Goal: Information Seeking & Learning: Learn about a topic

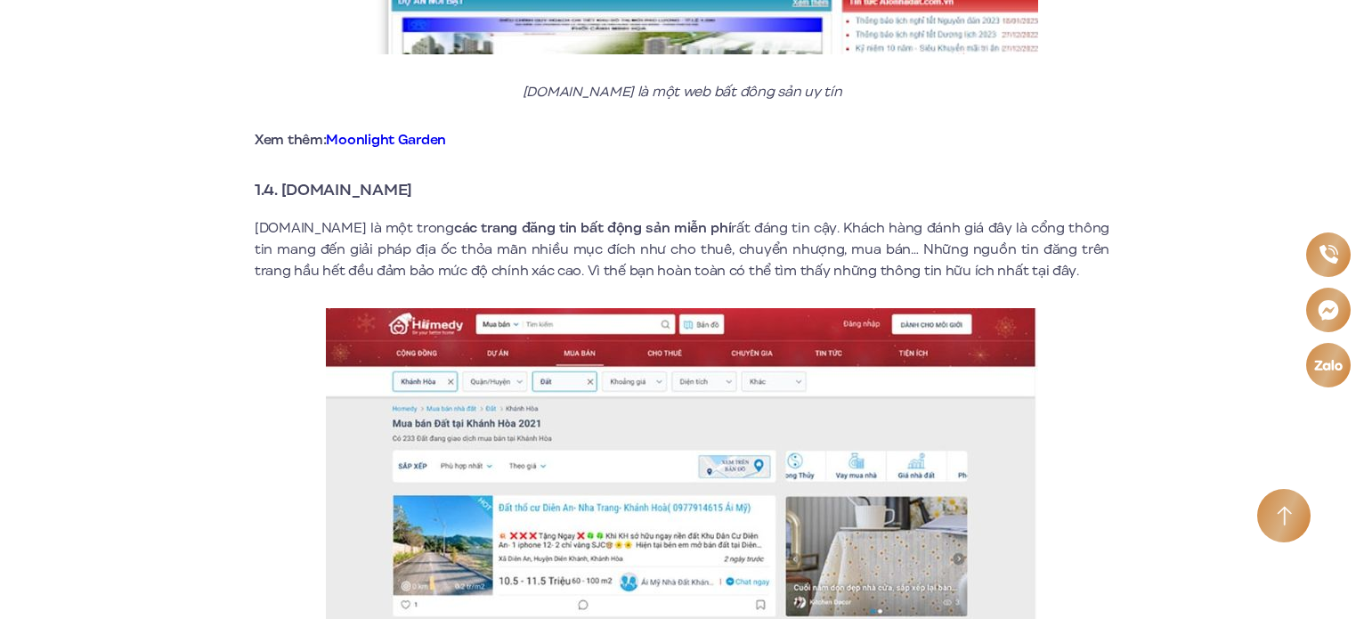
scroll to position [2657, 0]
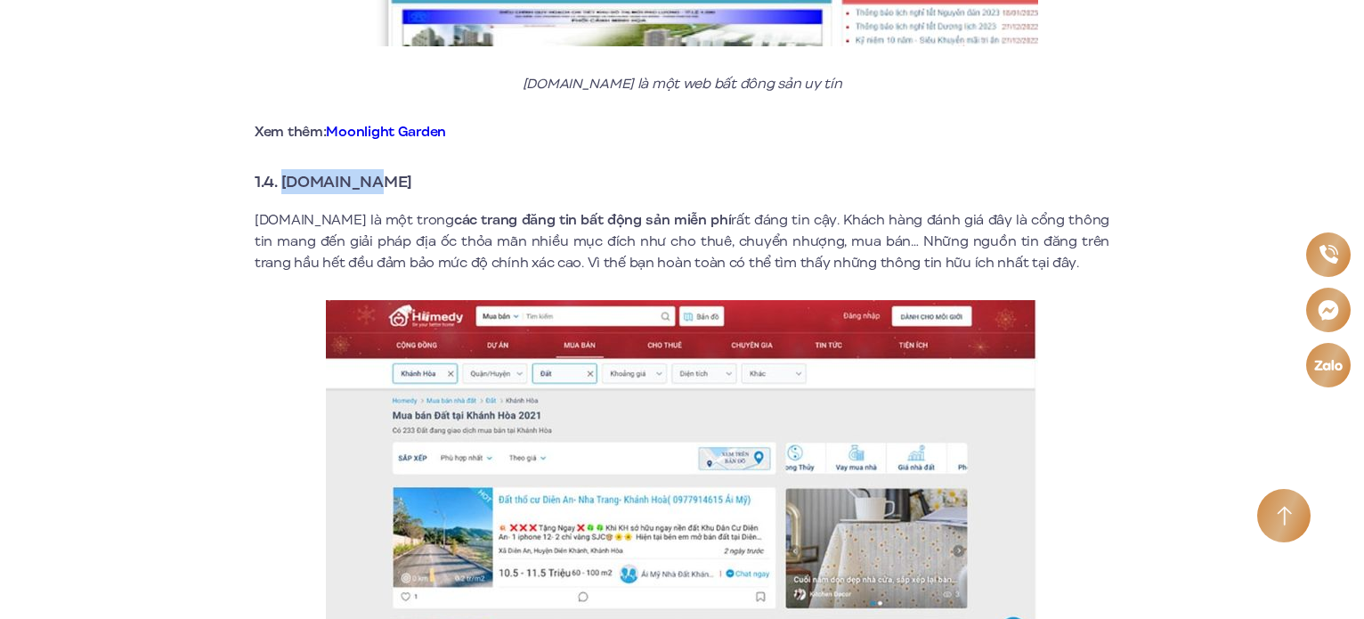
drag, startPoint x: 391, startPoint y: 168, endPoint x: 282, endPoint y: 172, distance: 108.7
click at [282, 172] on h3 "1.4. [DOMAIN_NAME]" at bounding box center [682, 181] width 855 height 25
copy strong "[DOMAIN_NAME]"
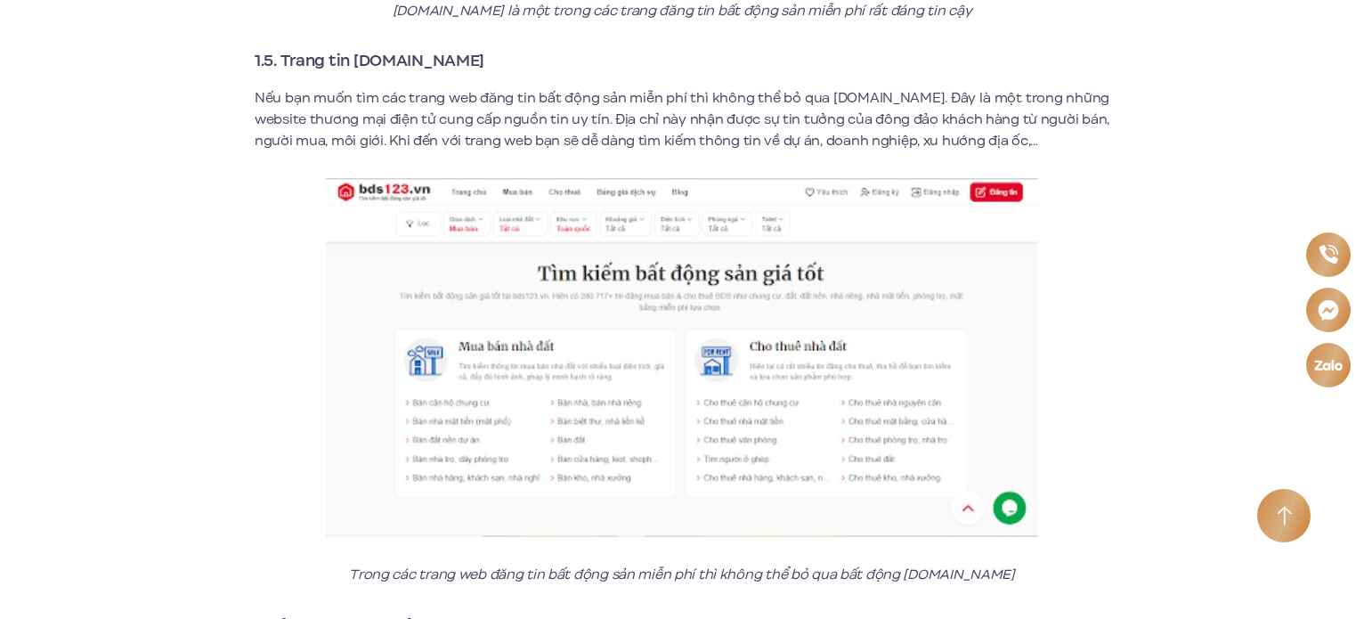
scroll to position [3339, 0]
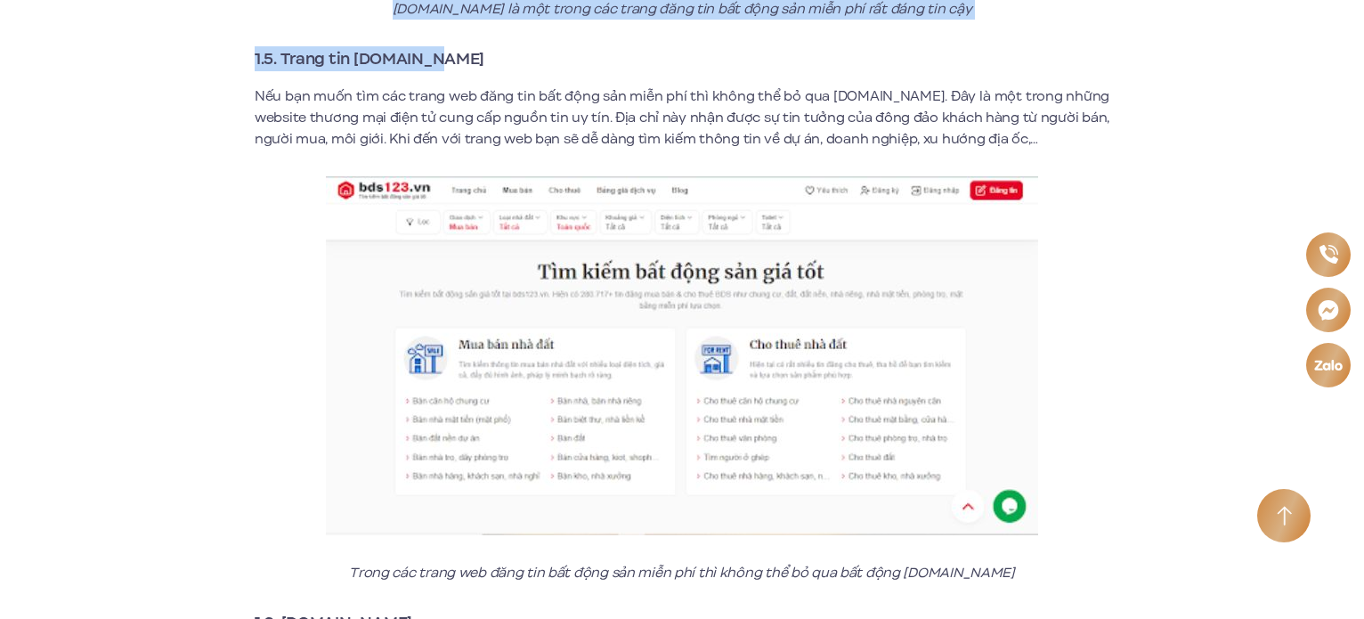
drag, startPoint x: 456, startPoint y: 45, endPoint x: 287, endPoint y: 28, distance: 169.9
click at [287, 28] on section "Giới thiệu Vị trí Tiện ích Thông tin căn hộ Tin tức Thư viện Liên hệ vi en Đăng…" at bounding box center [682, 2] width 1364 height 55
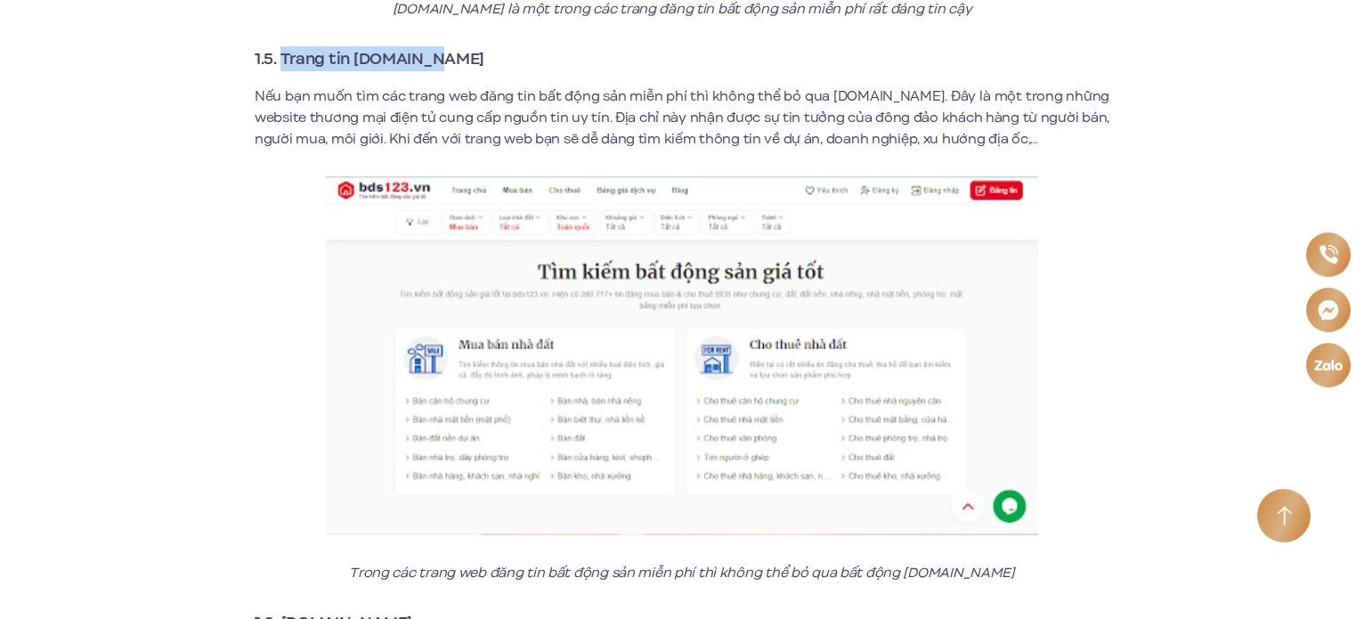
drag, startPoint x: 283, startPoint y: 34, endPoint x: 533, endPoint y: 35, distance: 250.2
click at [533, 46] on h3 "1.5. Trang tin [DOMAIN_NAME]" at bounding box center [682, 58] width 855 height 25
copy strong "Trang tin [DOMAIN_NAME]"
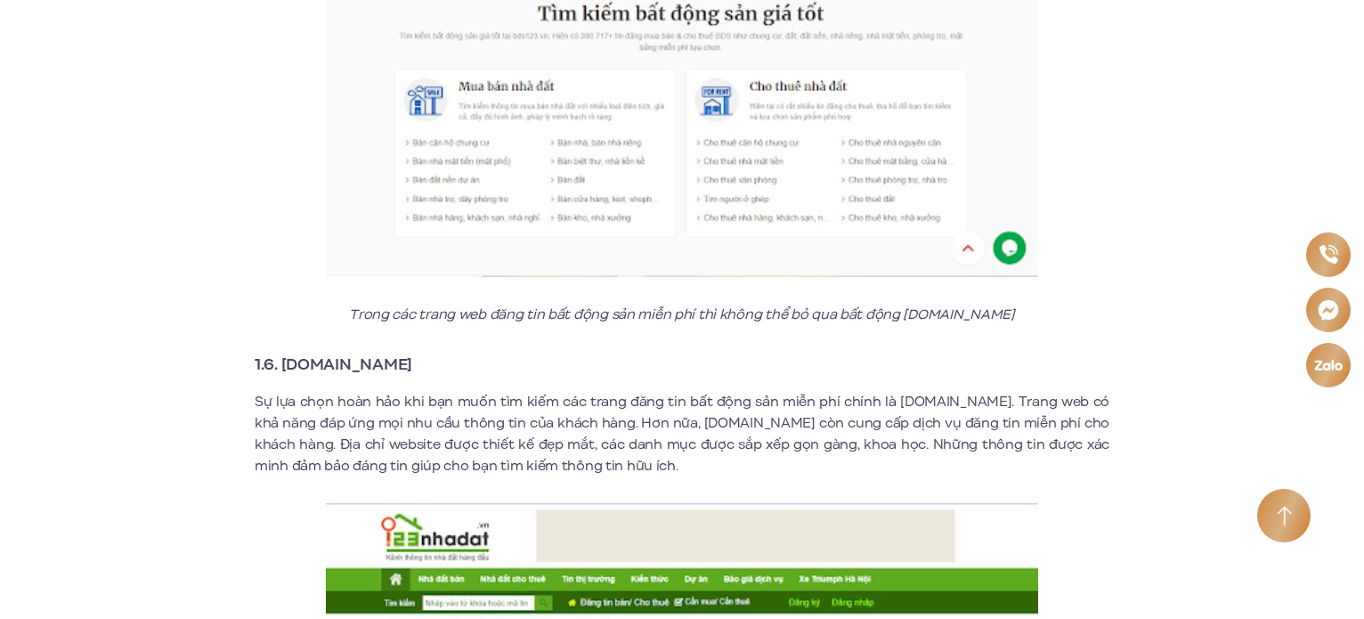
scroll to position [3599, 0]
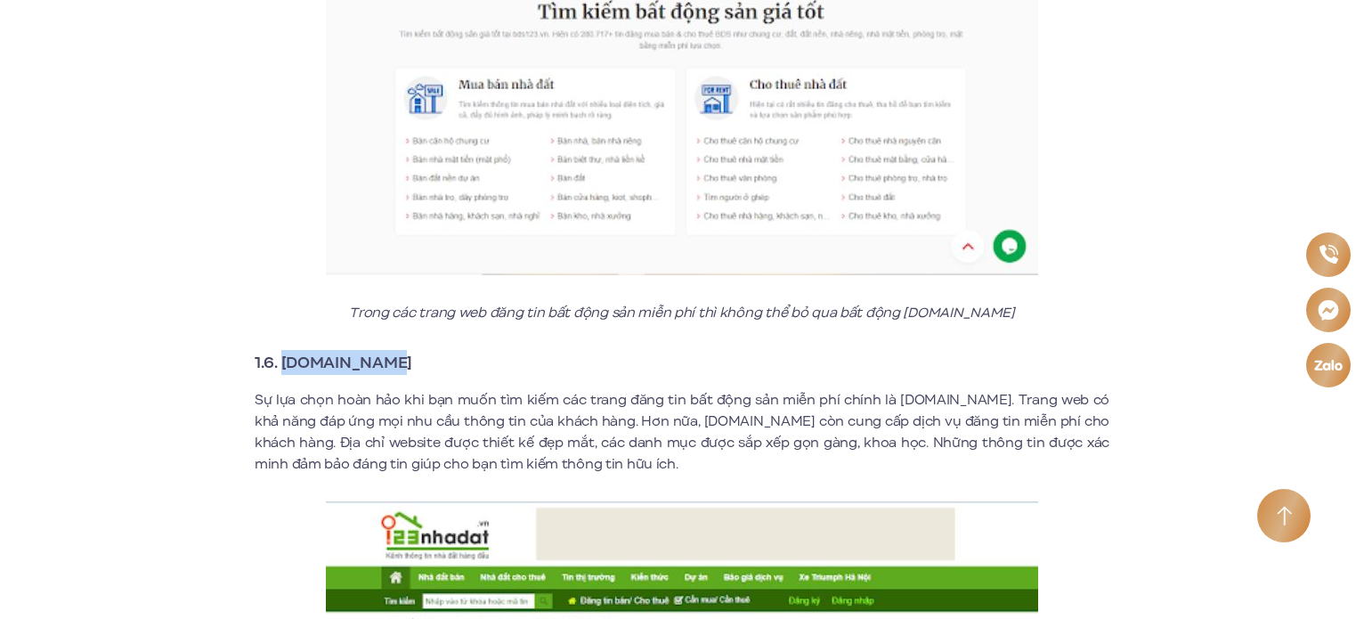
drag, startPoint x: 283, startPoint y: 344, endPoint x: 399, endPoint y: 337, distance: 115.9
click at [399, 350] on h3 "1.6. [DOMAIN_NAME]" at bounding box center [682, 362] width 855 height 25
copy strong "[DOMAIN_NAME]"
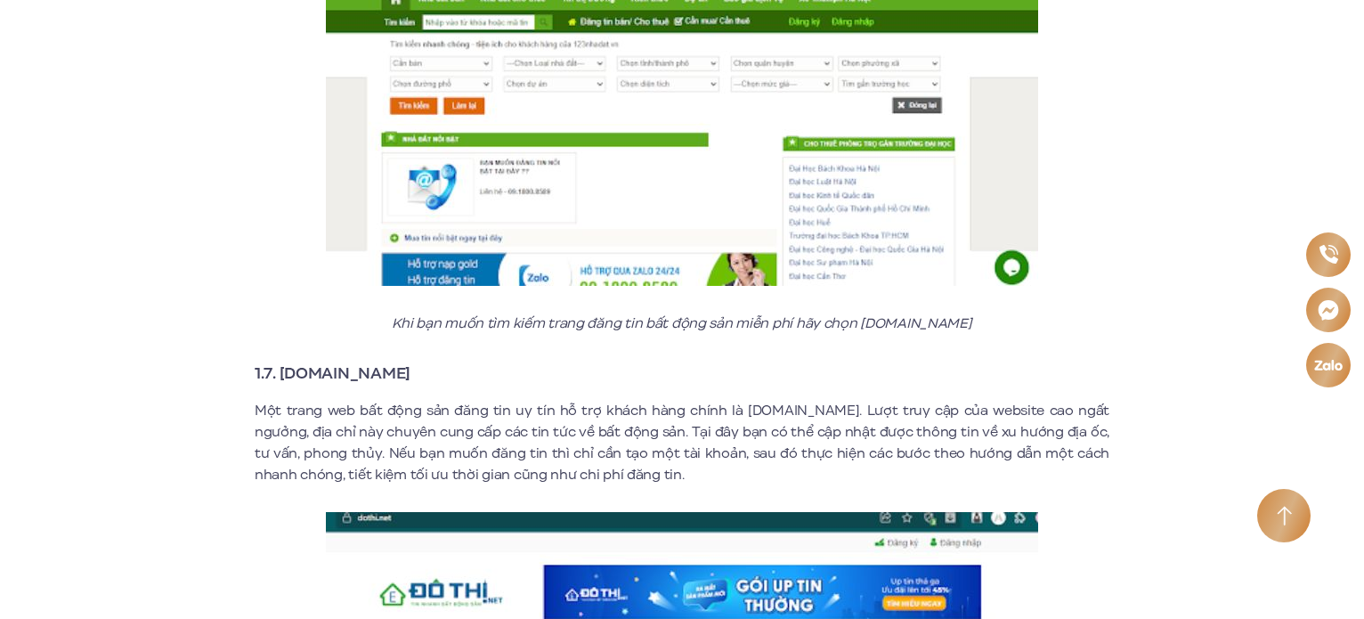
scroll to position [4206, 0]
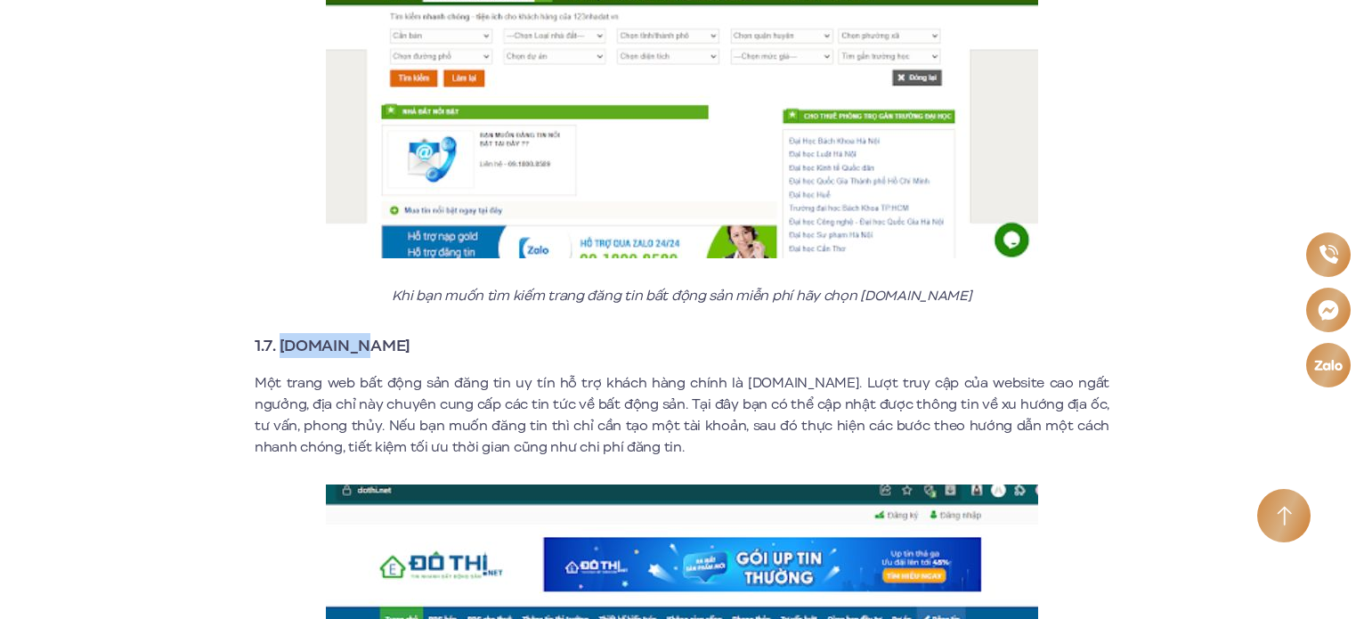
drag, startPoint x: 355, startPoint y: 330, endPoint x: 279, endPoint y: 321, distance: 77.2
click at [279, 333] on h3 "1.7. [DOMAIN_NAME]" at bounding box center [682, 345] width 855 height 25
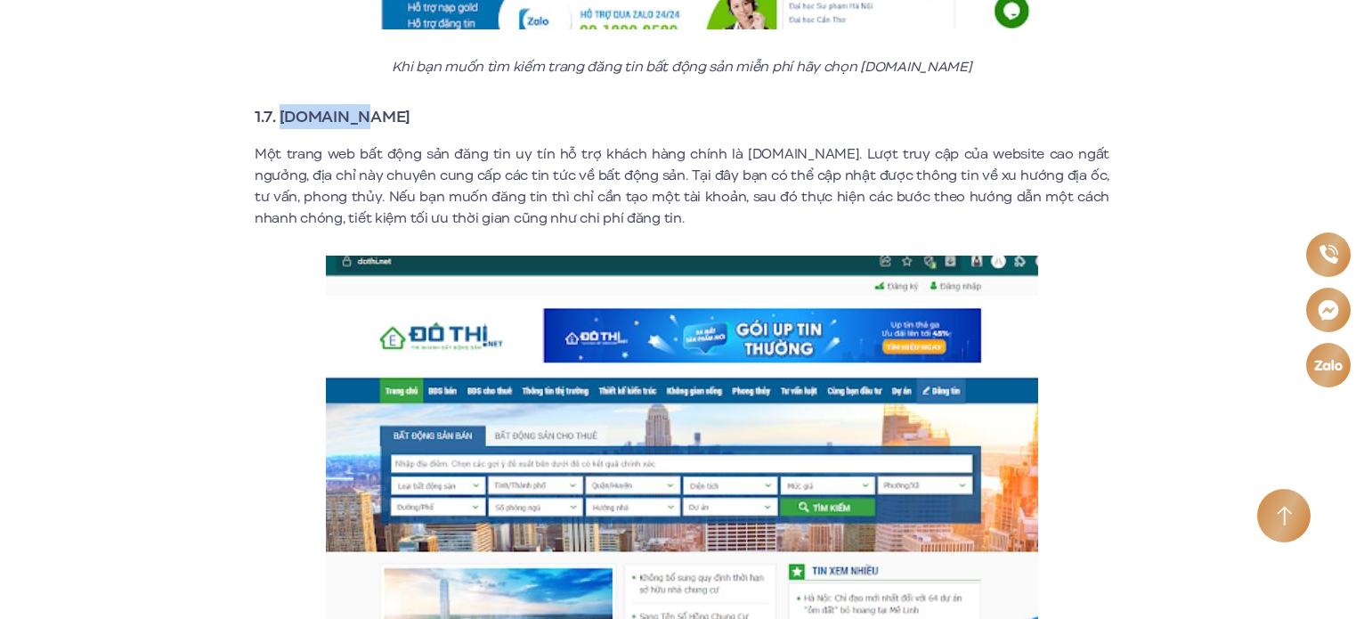
scroll to position [4430, 0]
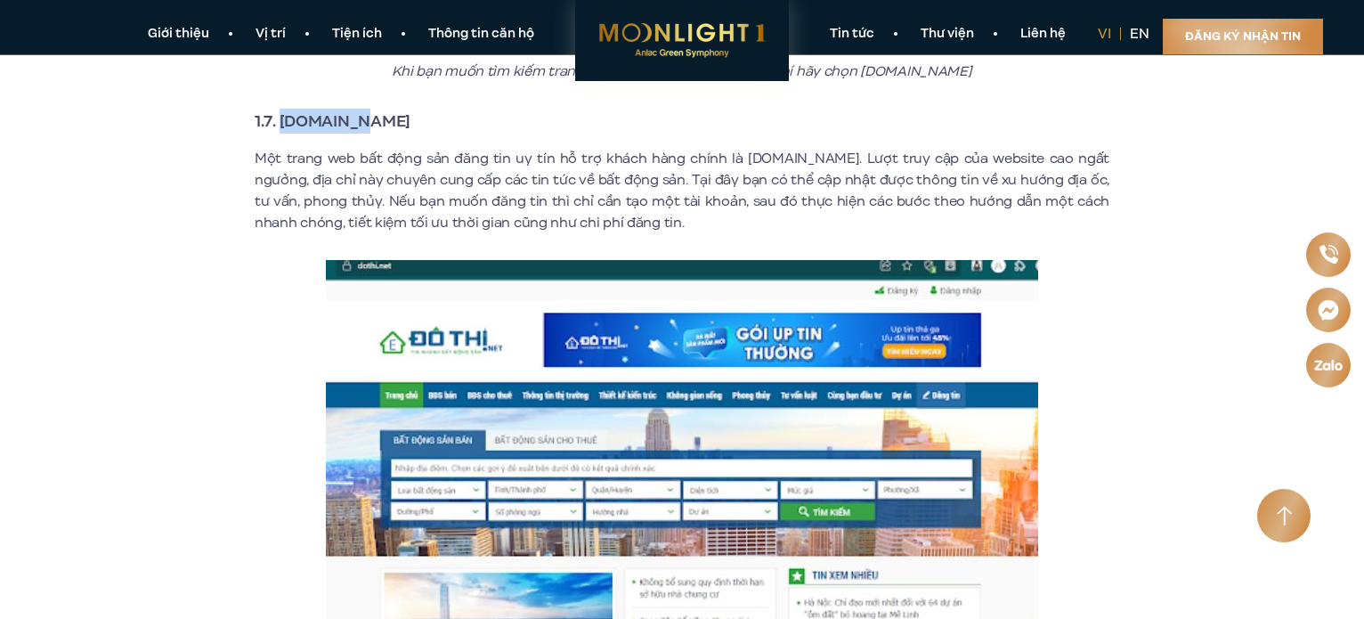
copy strong "[DOMAIN_NAME]"
